Goal: Information Seeking & Learning: Learn about a topic

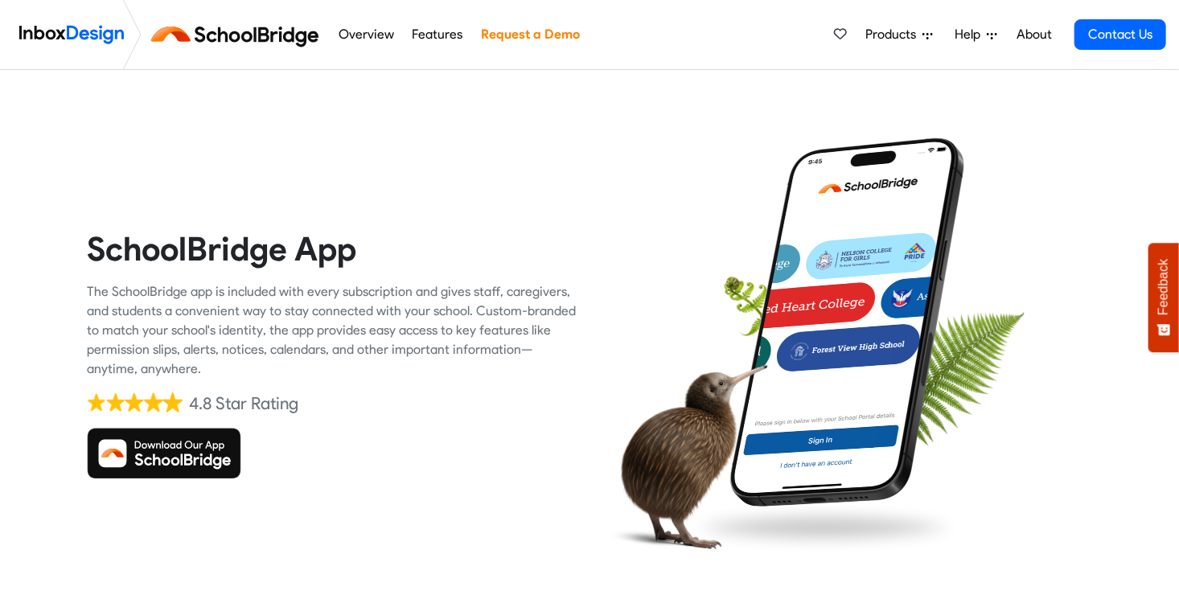
click at [196, 449] on img at bounding box center [164, 453] width 154 height 51
click at [173, 409] on span at bounding box center [172, 404] width 19 height 24
click at [154, 472] on img at bounding box center [164, 453] width 154 height 51
